Goal: Find specific page/section: Find specific page/section

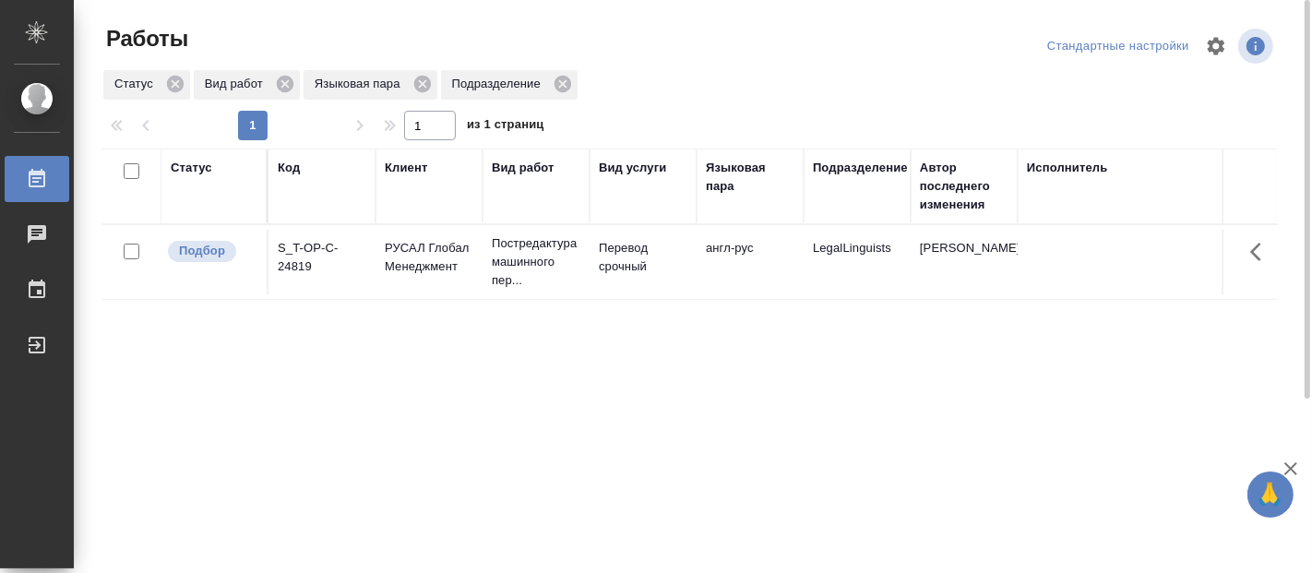
drag, startPoint x: 0, startPoint y: 0, endPoint x: 964, endPoint y: 424, distance: 1053.6
click at [494, 449] on div "Статус Код Клиент Вид работ Вид услуги Языковая пара Подразделение Автор послед…" at bounding box center [690, 481] width 1176 height 664
drag, startPoint x: 0, startPoint y: 0, endPoint x: 601, endPoint y: 233, distance: 644.2
click at [1089, 497] on div "Статус Код Клиент Вид работ Вид услуги Языковая пара Подразделение Автор послед…" at bounding box center [690, 481] width 1176 height 664
